Goal: Entertainment & Leisure: Consume media (video, audio)

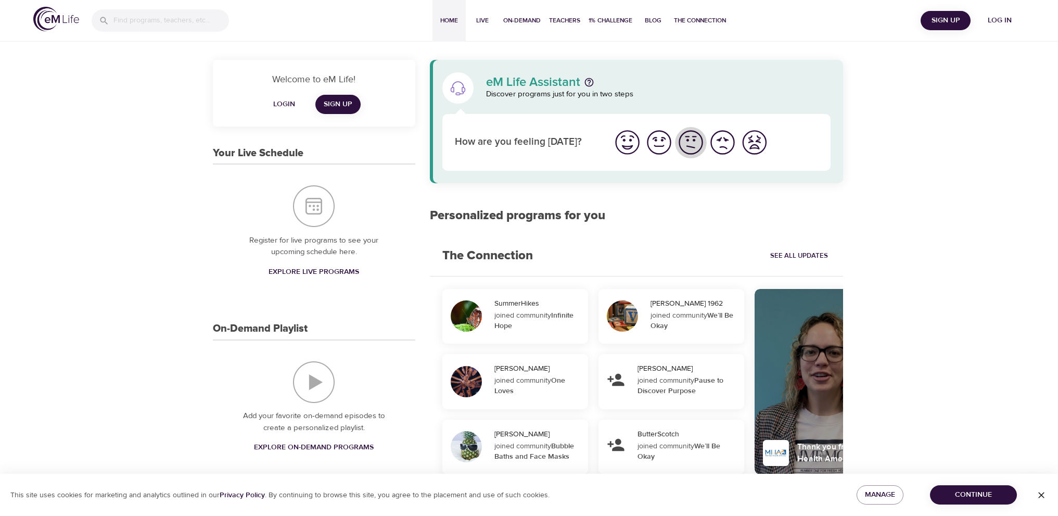
click at [690, 142] on img "I'm feeling ok" at bounding box center [691, 142] width 29 height 29
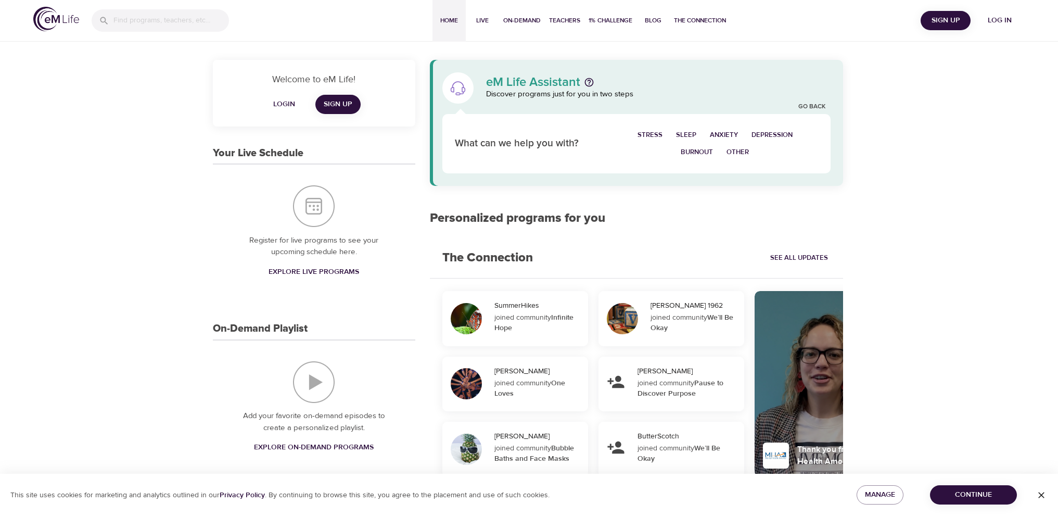
click at [687, 147] on span "Burnout" at bounding box center [697, 152] width 32 height 12
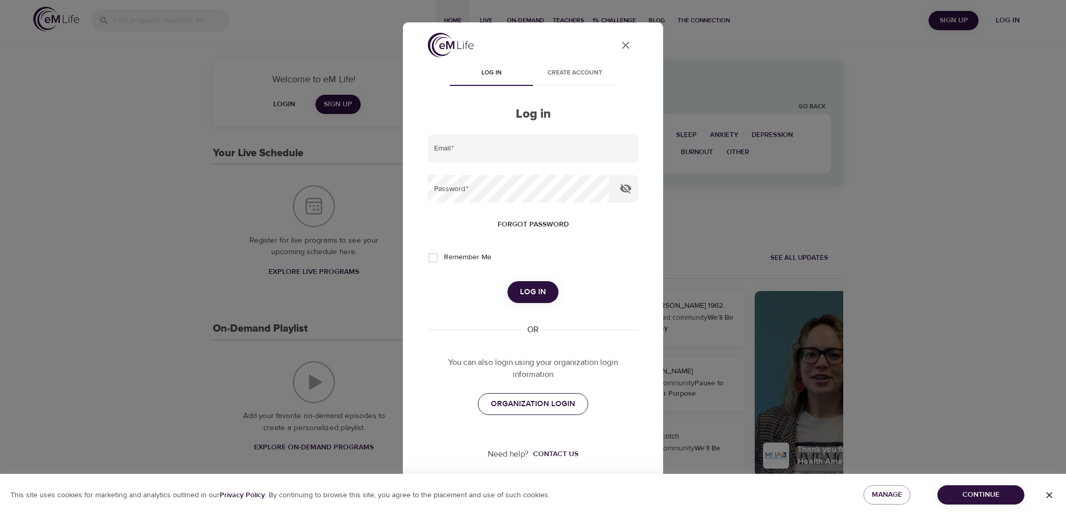
click at [554, 402] on span "ORGANIZATION LOGIN" at bounding box center [533, 404] width 84 height 14
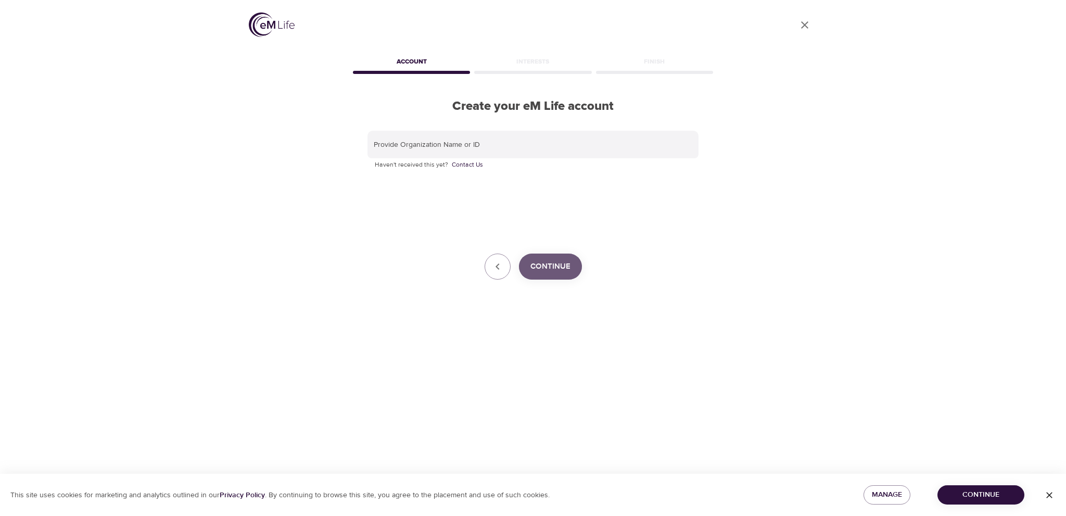
click at [566, 258] on button "Continue" at bounding box center [550, 266] width 63 height 26
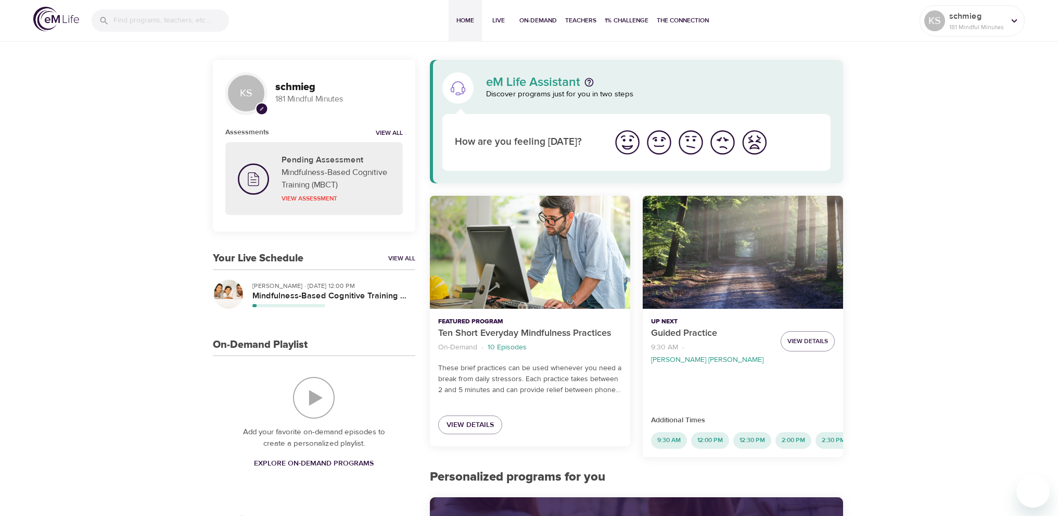
click at [689, 143] on img "I'm feeling ok" at bounding box center [691, 142] width 29 height 29
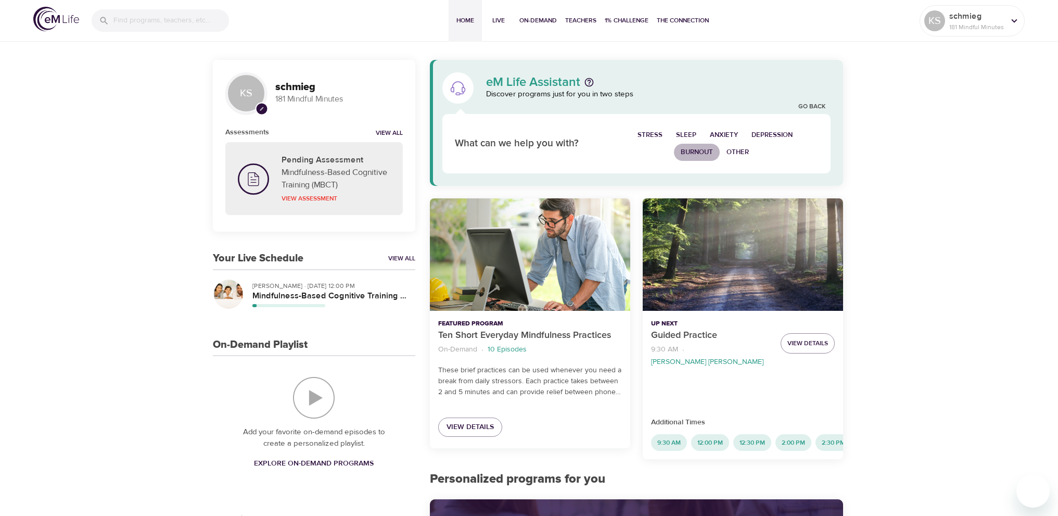
click at [691, 155] on span "Burnout" at bounding box center [697, 152] width 32 height 12
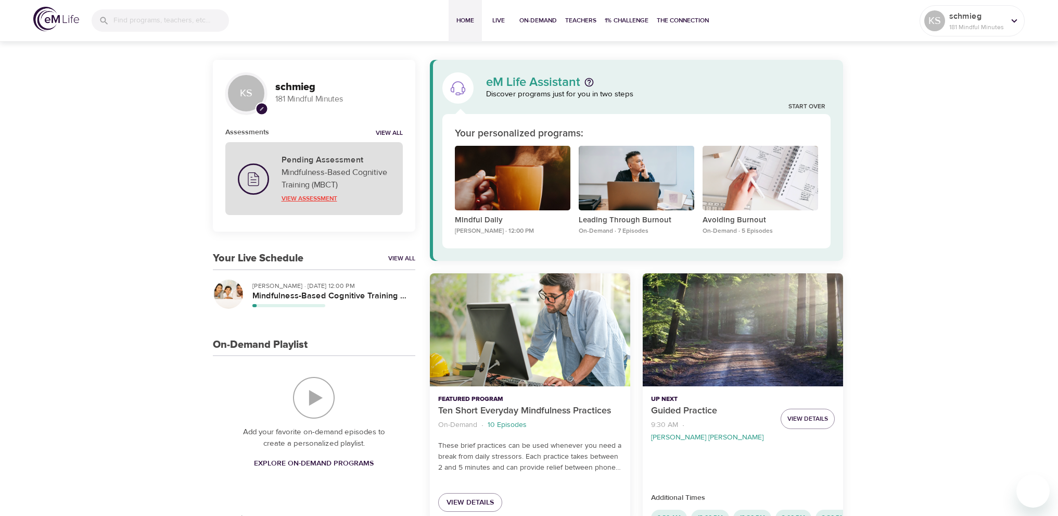
click at [302, 196] on p "View Assessment" at bounding box center [336, 198] width 109 height 9
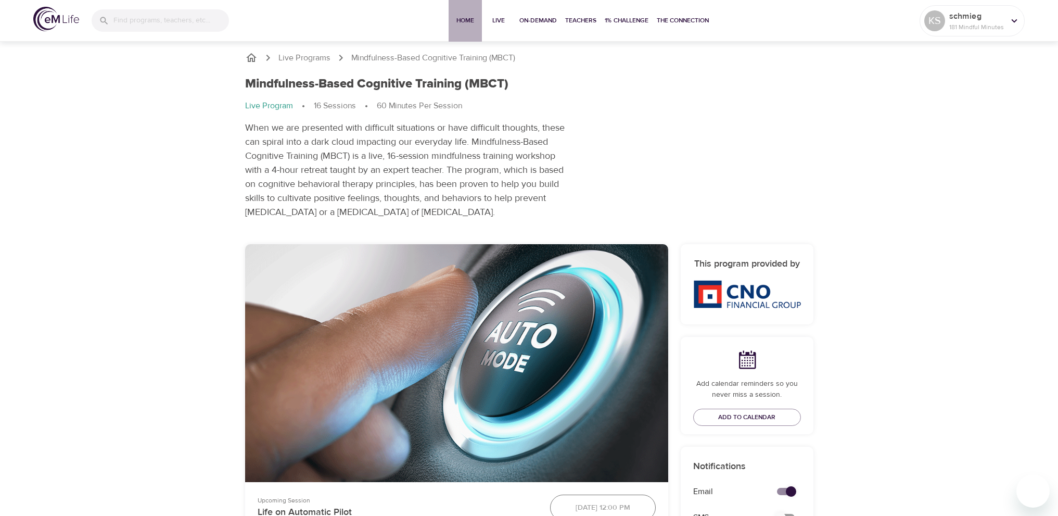
click at [464, 20] on span "Home" at bounding box center [465, 20] width 25 height 11
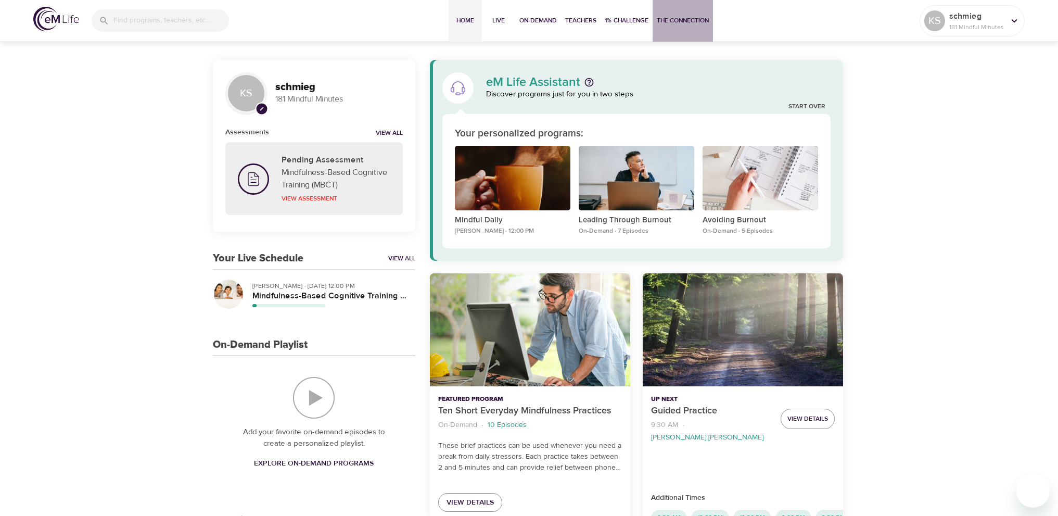
click at [687, 19] on span "The Connection" at bounding box center [683, 20] width 52 height 11
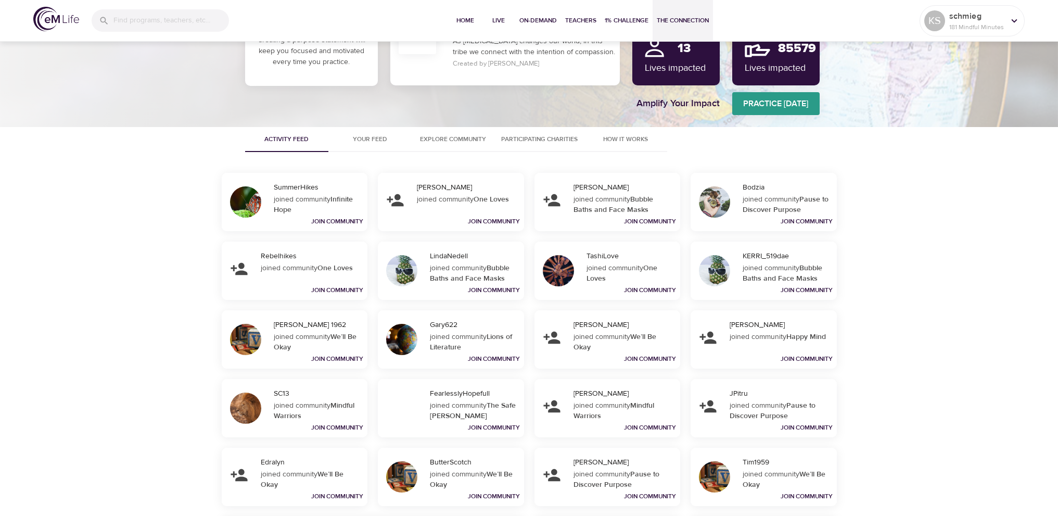
scroll to position [104, 0]
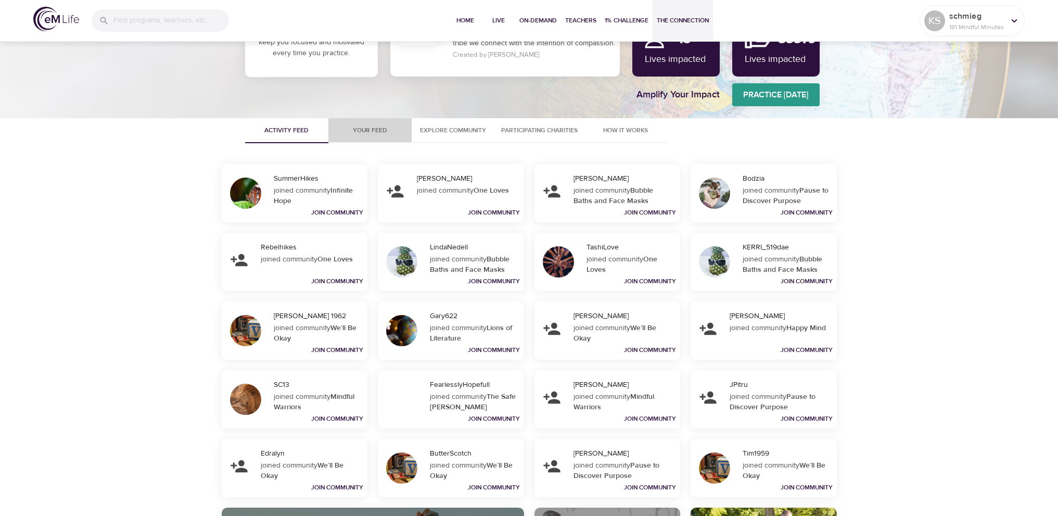
click at [372, 129] on span "Your Feed" at bounding box center [370, 130] width 71 height 11
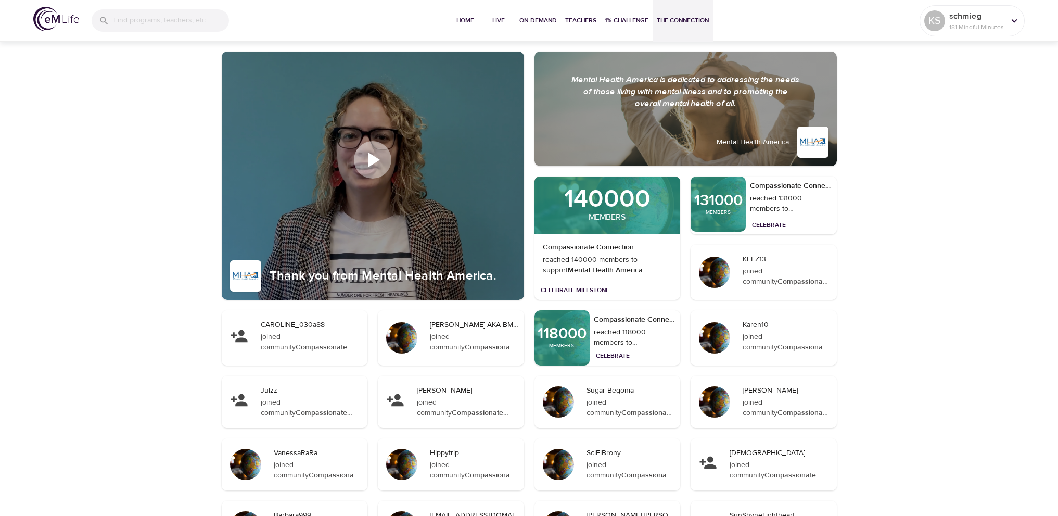
scroll to position [0, 0]
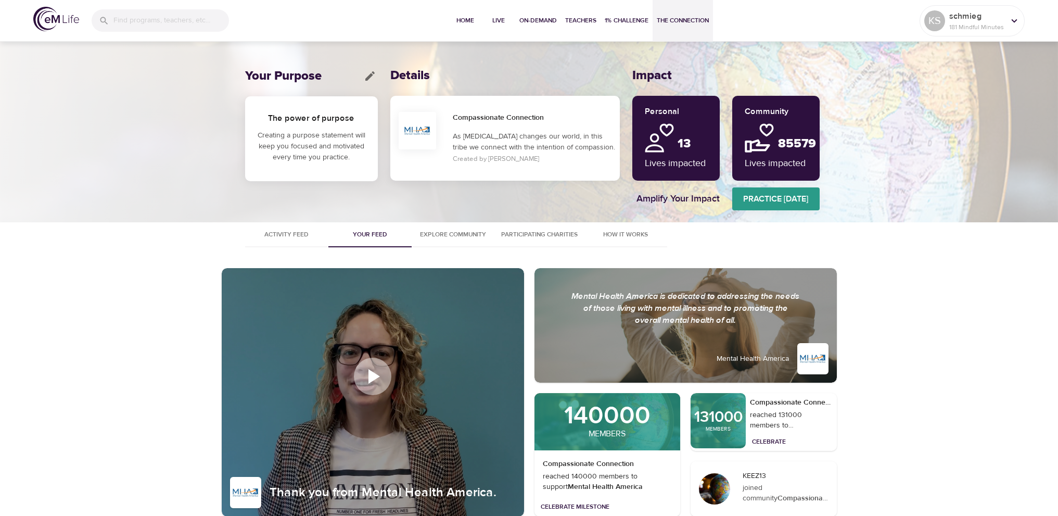
click at [461, 235] on span "Explore Community" at bounding box center [453, 234] width 71 height 11
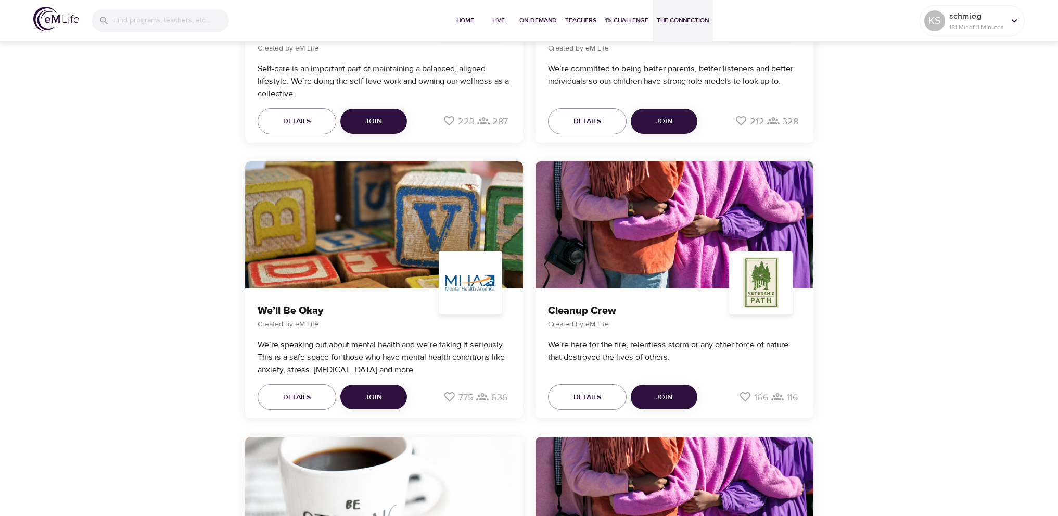
scroll to position [1249, 0]
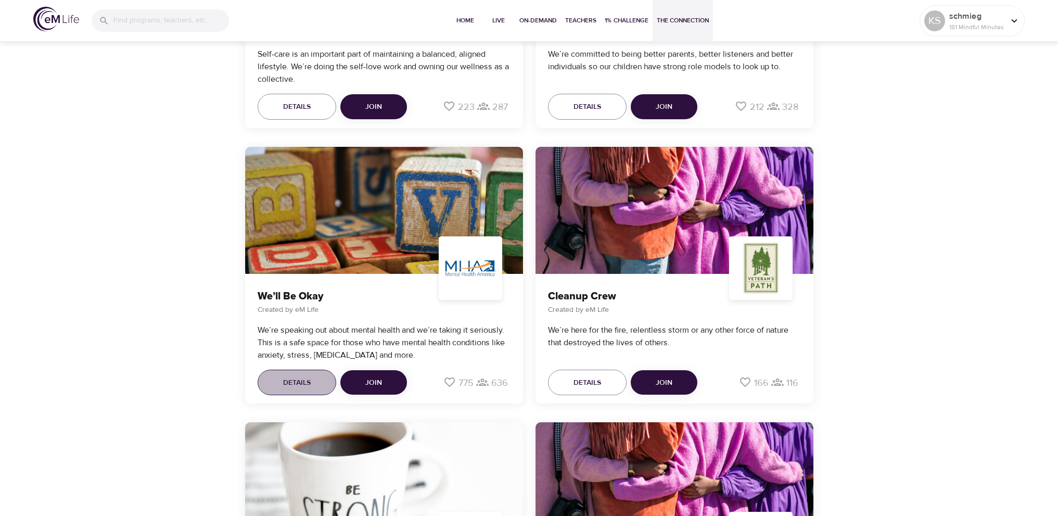
click at [287, 380] on span "Details" at bounding box center [297, 382] width 28 height 13
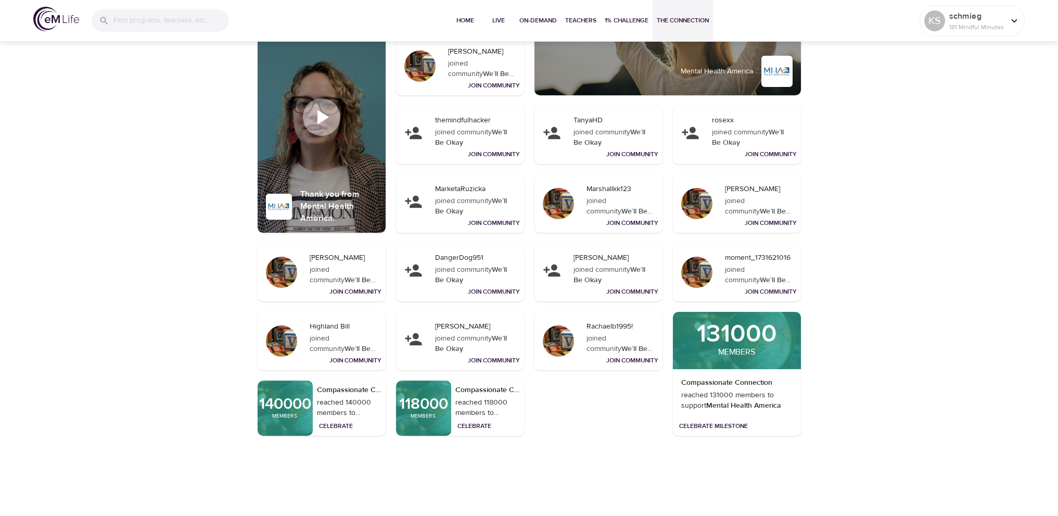
scroll to position [1926, 0]
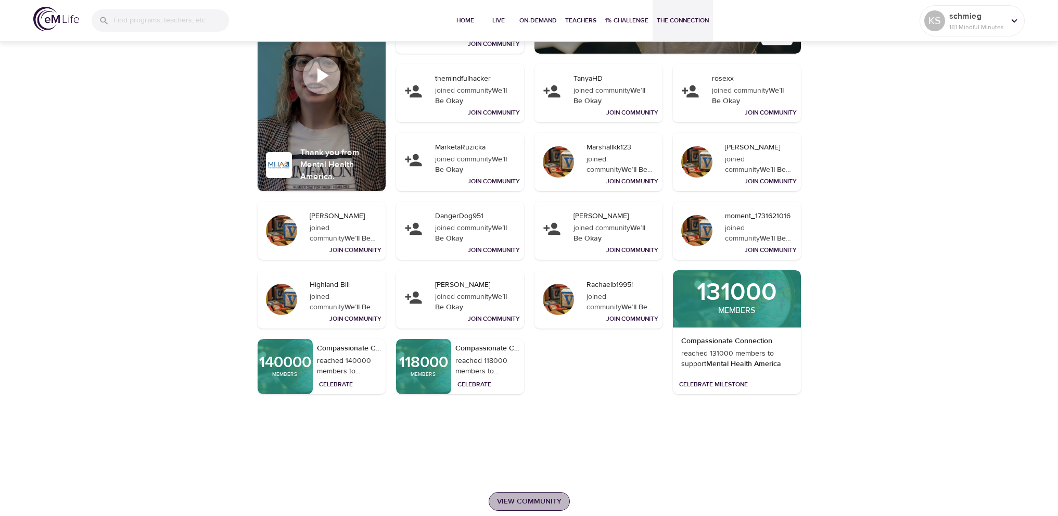
click at [554, 503] on span "View Community" at bounding box center [529, 501] width 65 height 13
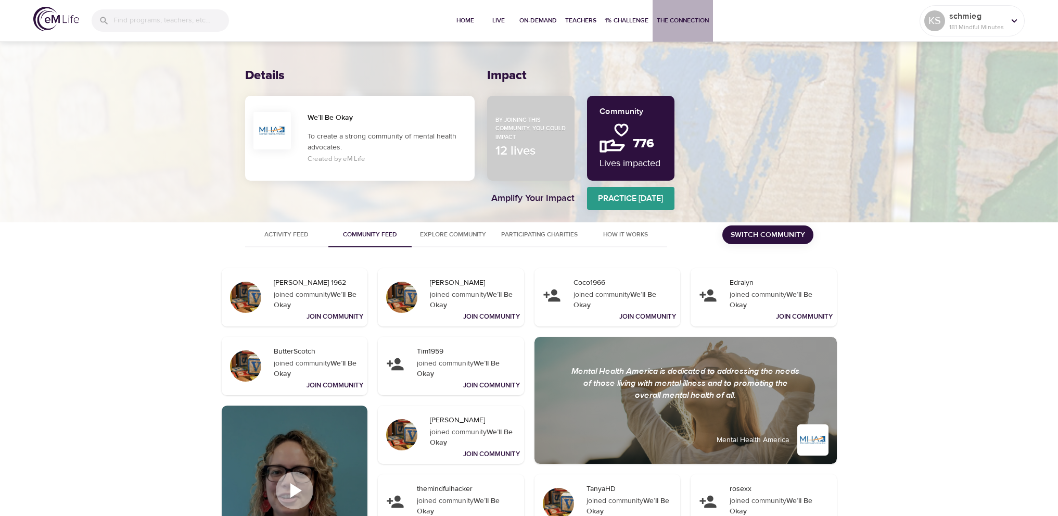
click at [688, 26] on button "The Connection" at bounding box center [683, 21] width 60 height 42
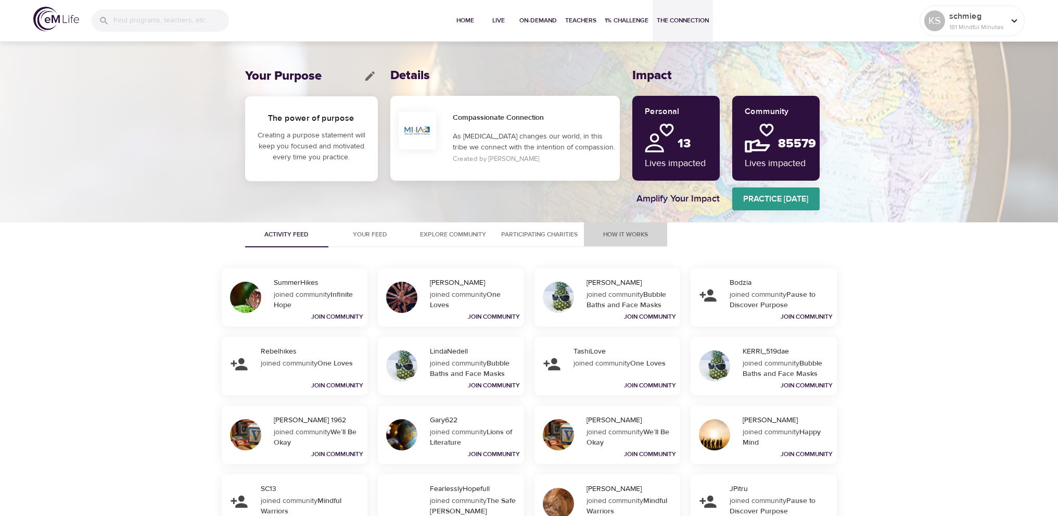
click at [635, 236] on span "How It Works" at bounding box center [625, 234] width 71 height 11
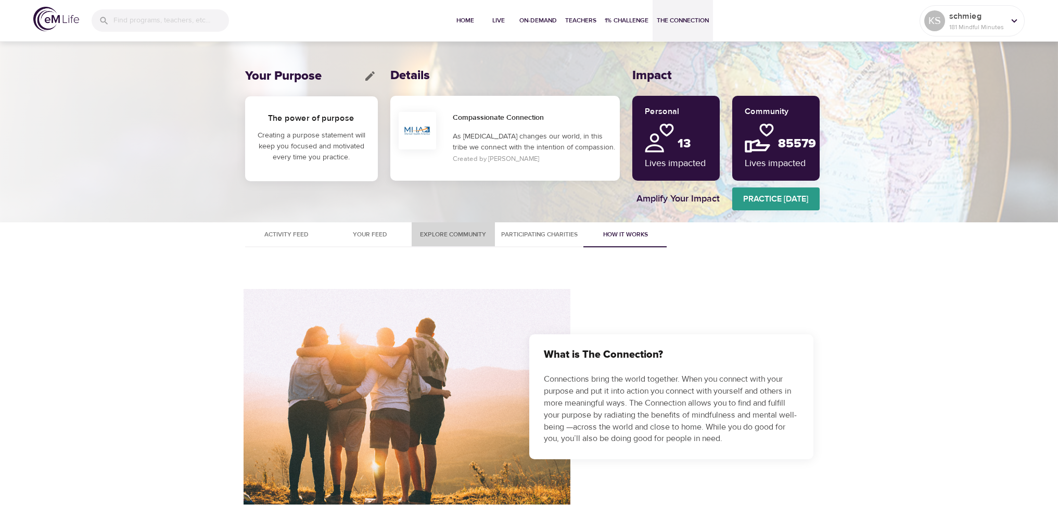
click at [447, 232] on span "Explore Community" at bounding box center [453, 234] width 71 height 11
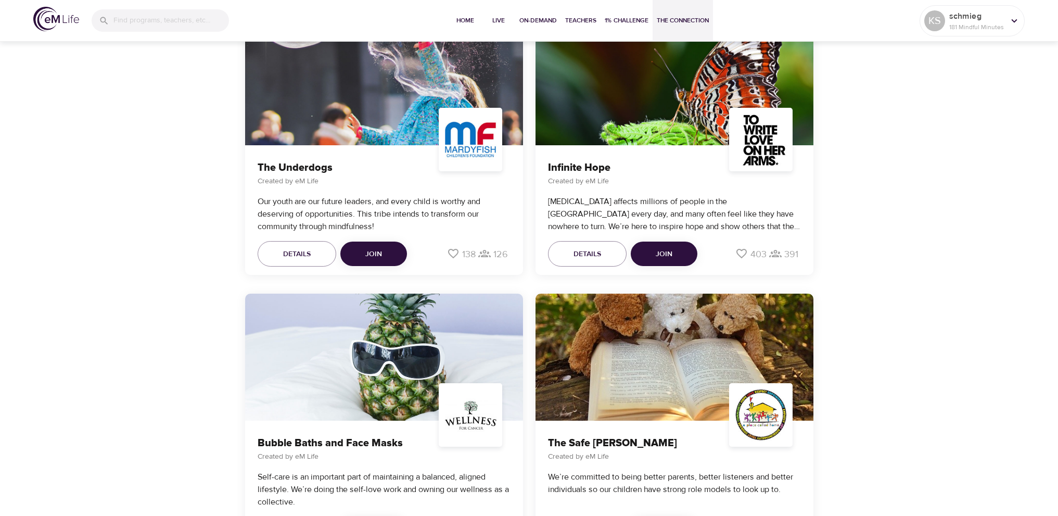
scroll to position [781, 0]
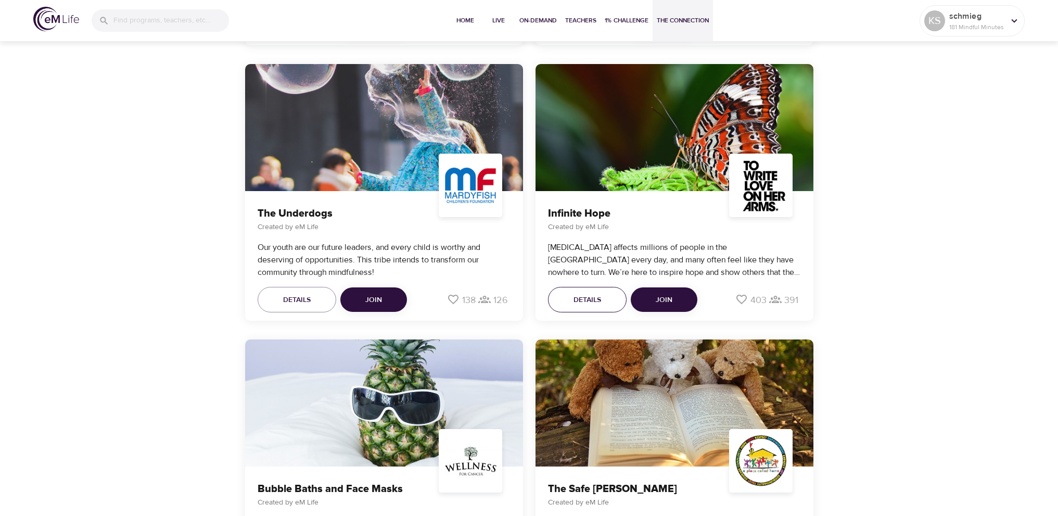
click at [591, 297] on span "Details" at bounding box center [588, 300] width 28 height 13
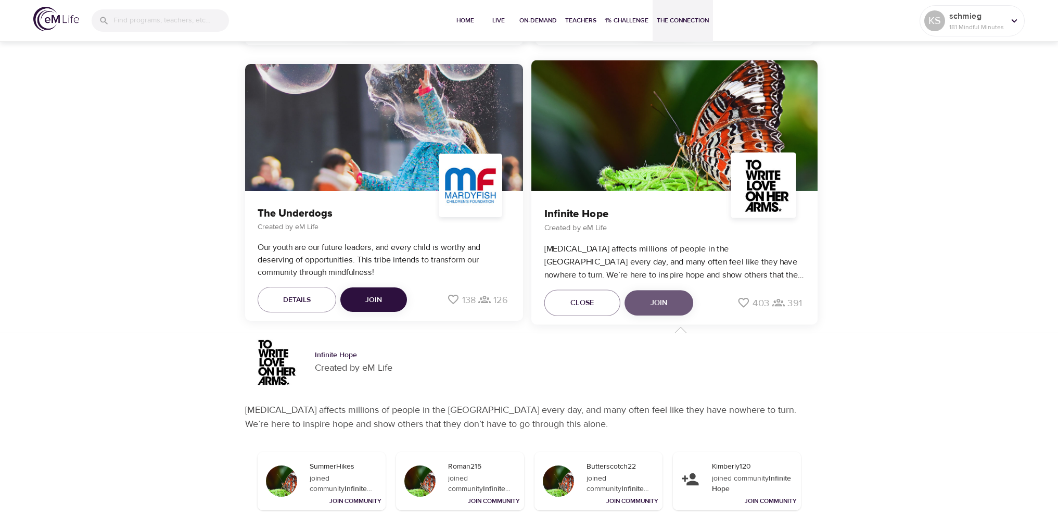
click at [669, 300] on button "Join" at bounding box center [659, 303] width 69 height 26
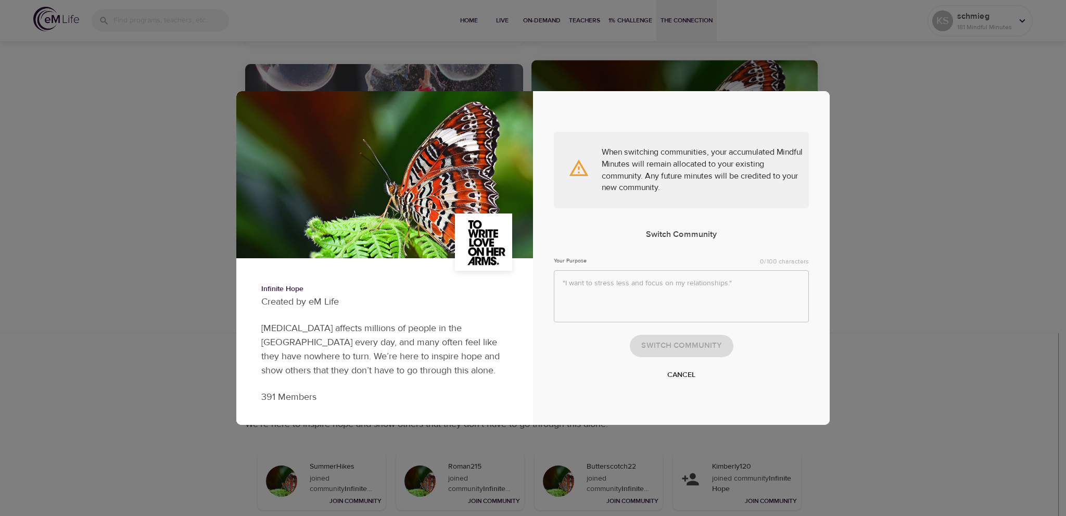
click at [903, 289] on div "Infinite Hope Created by eM Life [MEDICAL_DATA] affects millions of people in t…" at bounding box center [533, 258] width 1066 height 516
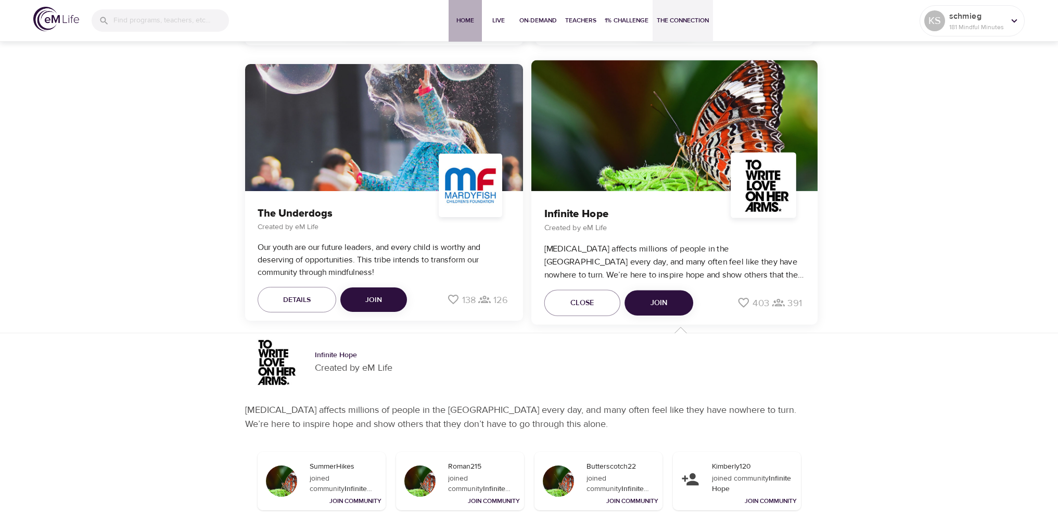
click at [460, 21] on span "Home" at bounding box center [465, 20] width 25 height 11
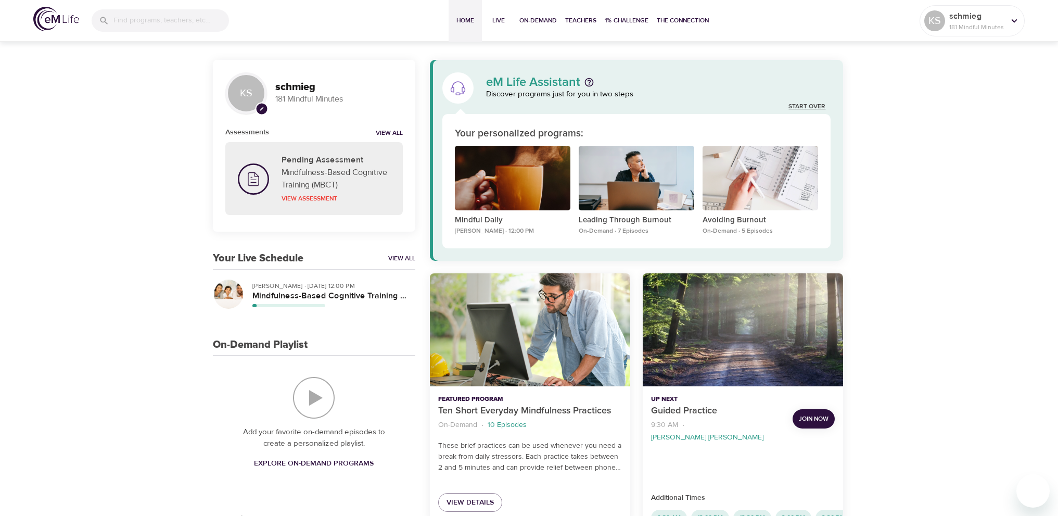
click at [811, 107] on link "Start Over" at bounding box center [806, 107] width 37 height 9
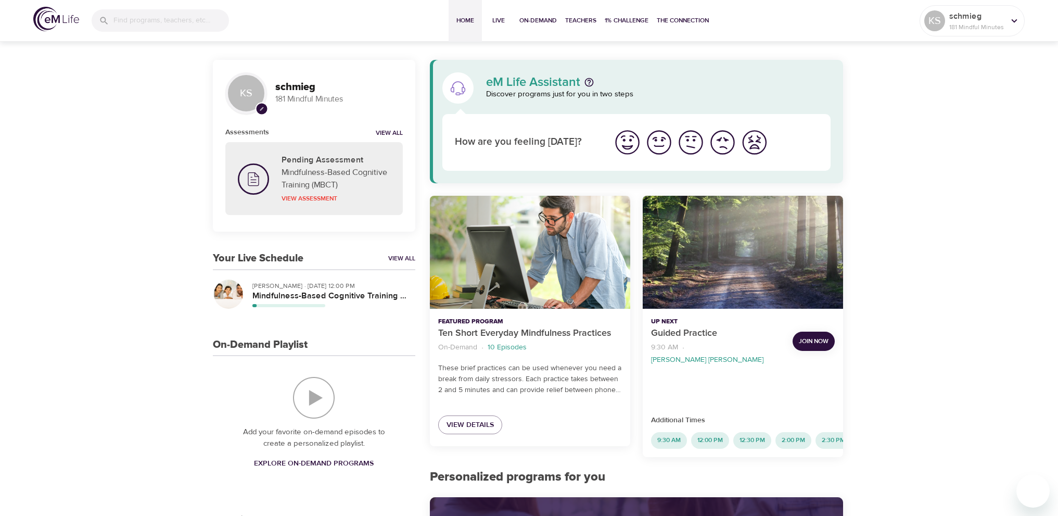
click at [691, 135] on img "I'm feeling ok" at bounding box center [691, 142] width 29 height 29
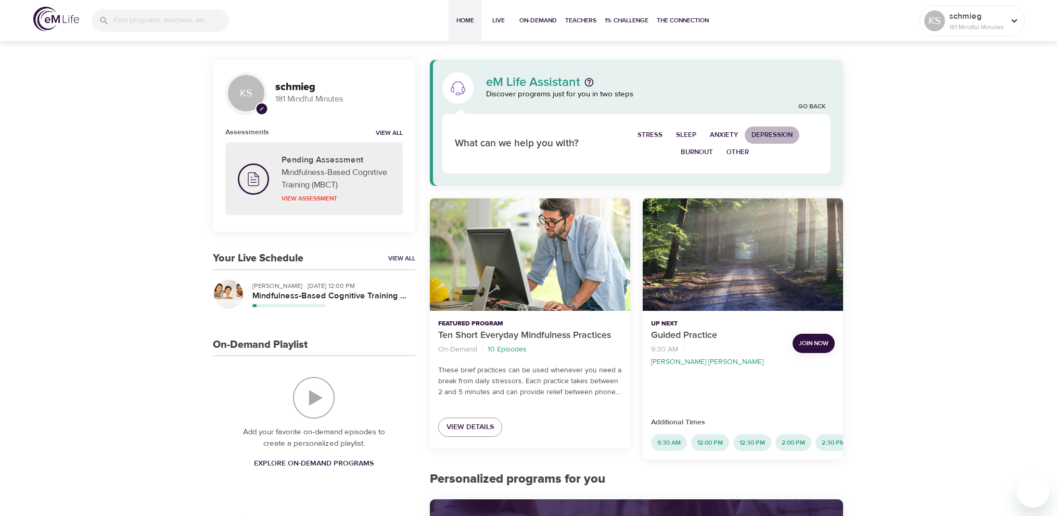
click at [778, 132] on span "Depression" at bounding box center [772, 135] width 41 height 12
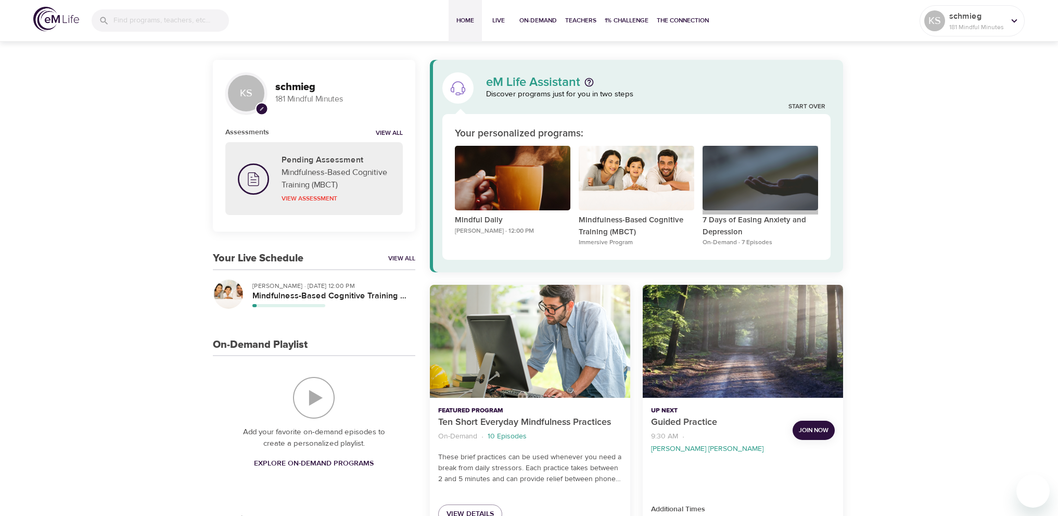
click at [772, 194] on div "7 Days of Easing Anxiety and Depression" at bounding box center [761, 178] width 116 height 65
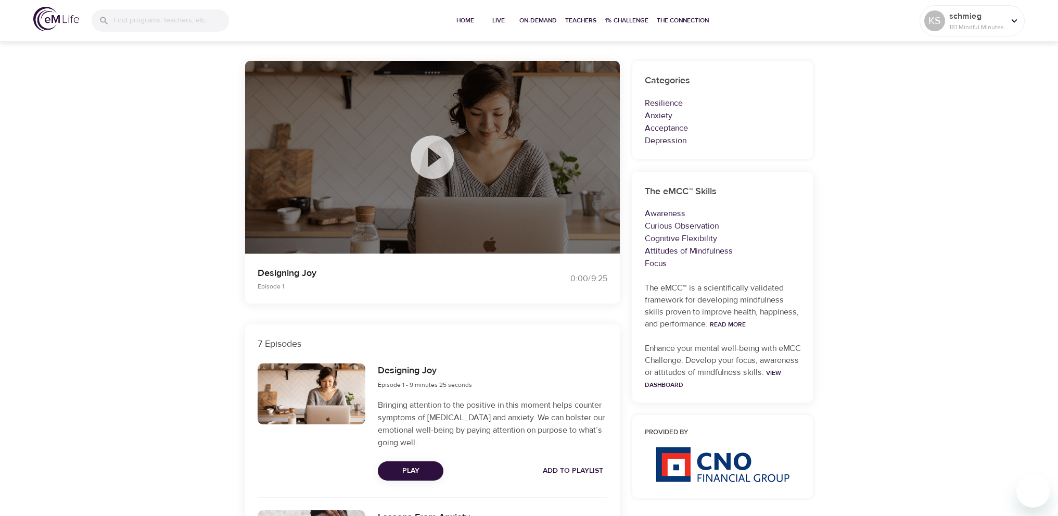
scroll to position [104, 0]
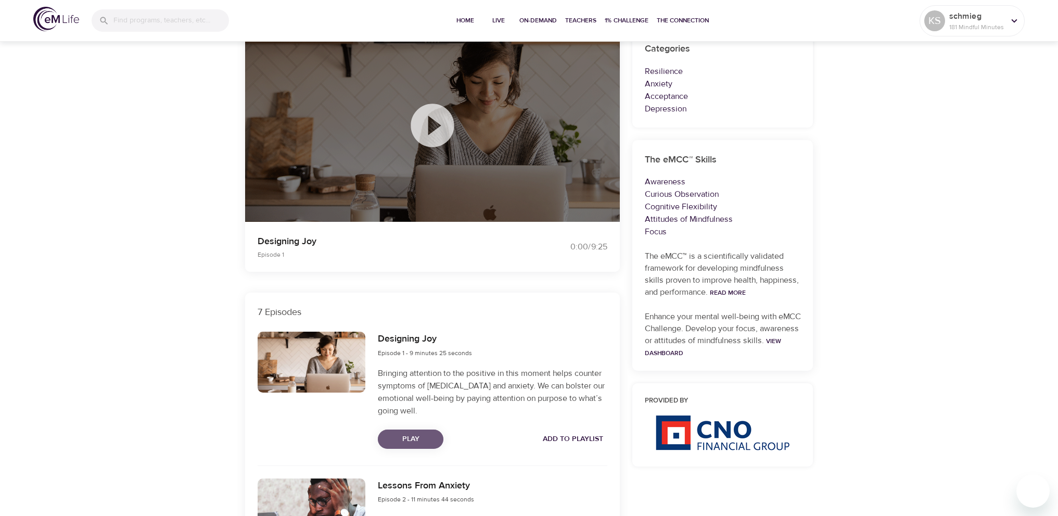
click at [422, 435] on span "Play" at bounding box center [410, 438] width 49 height 13
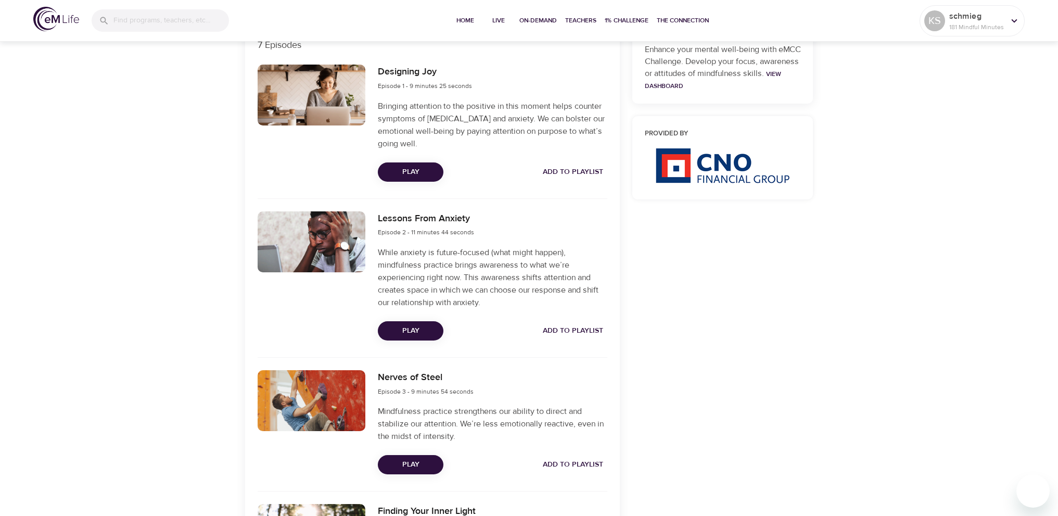
scroll to position [416, 0]
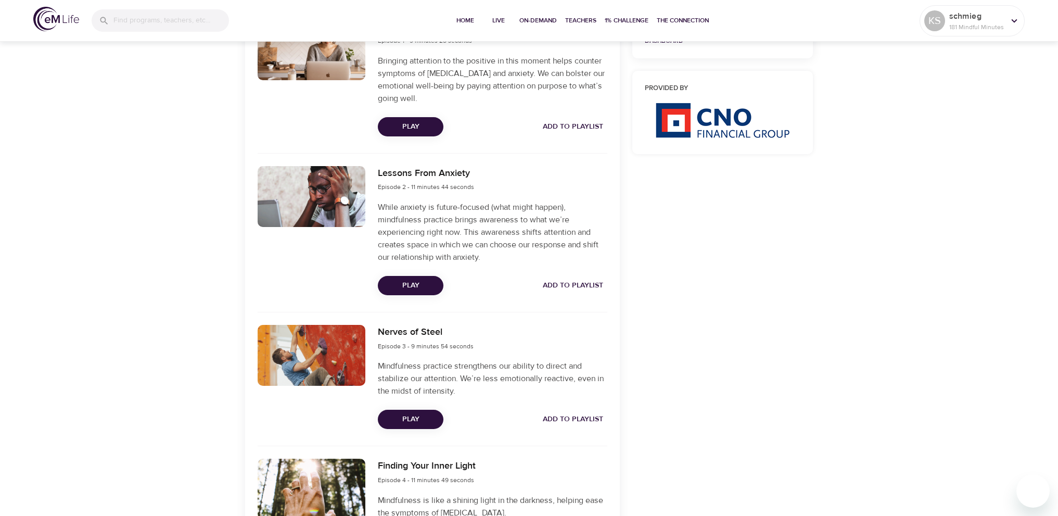
click at [426, 416] on span "Play" at bounding box center [410, 419] width 49 height 13
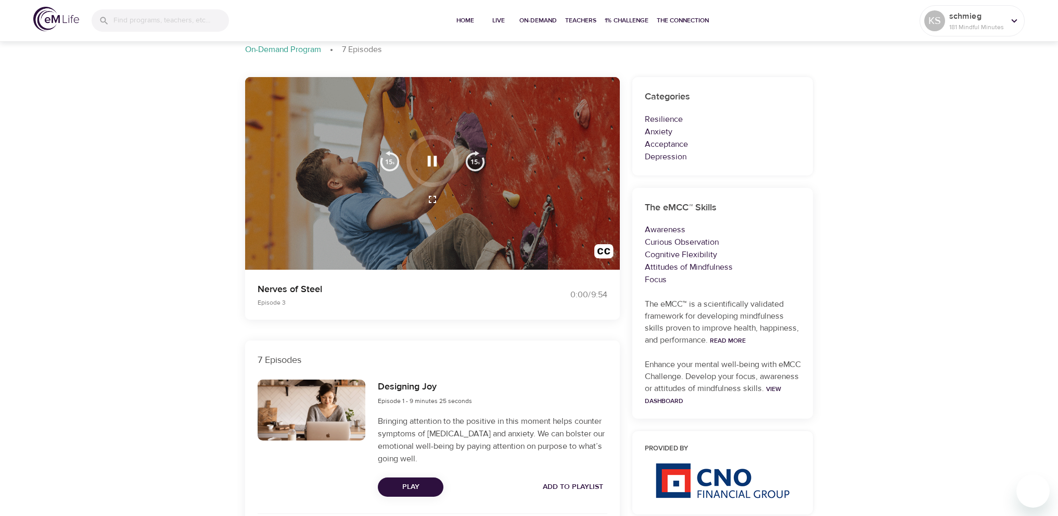
scroll to position [0, 0]
